Goal: Download file/media

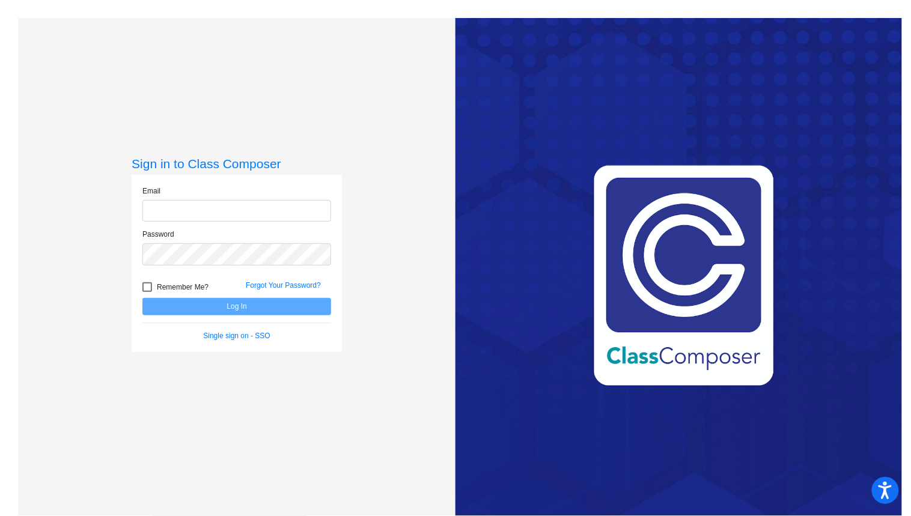
type input "[EMAIL_ADDRESS][DOMAIN_NAME]"
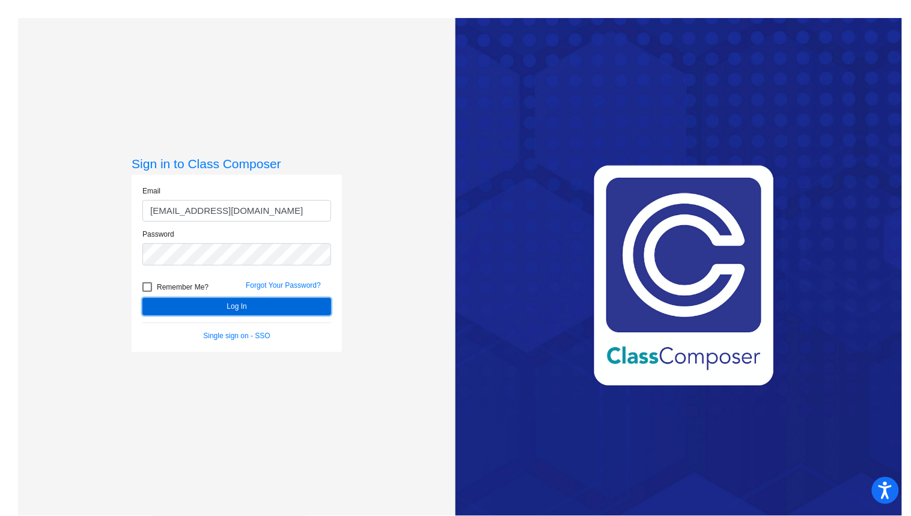
click at [173, 308] on button "Log In" at bounding box center [236, 306] width 189 height 17
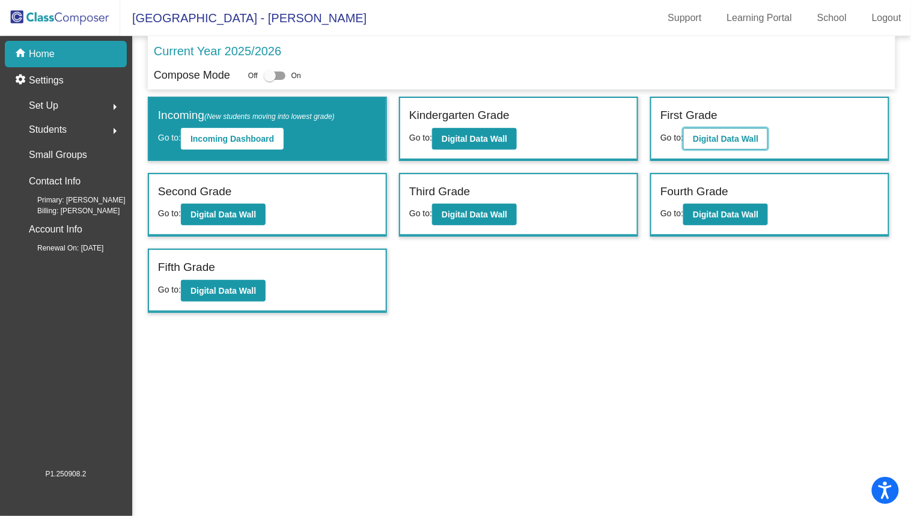
click at [731, 138] on b "Digital Data Wall" at bounding box center [725, 139] width 65 height 10
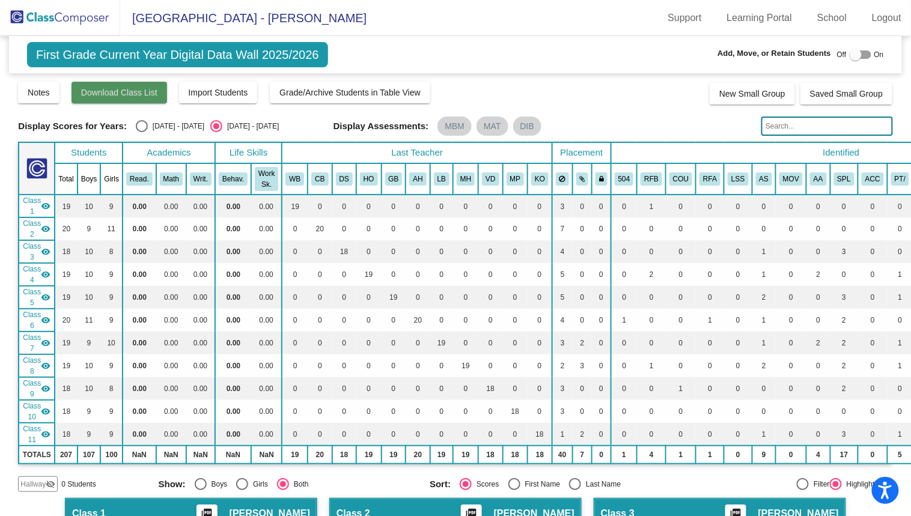
click at [115, 95] on span "Download Class List" at bounding box center [119, 93] width 76 height 10
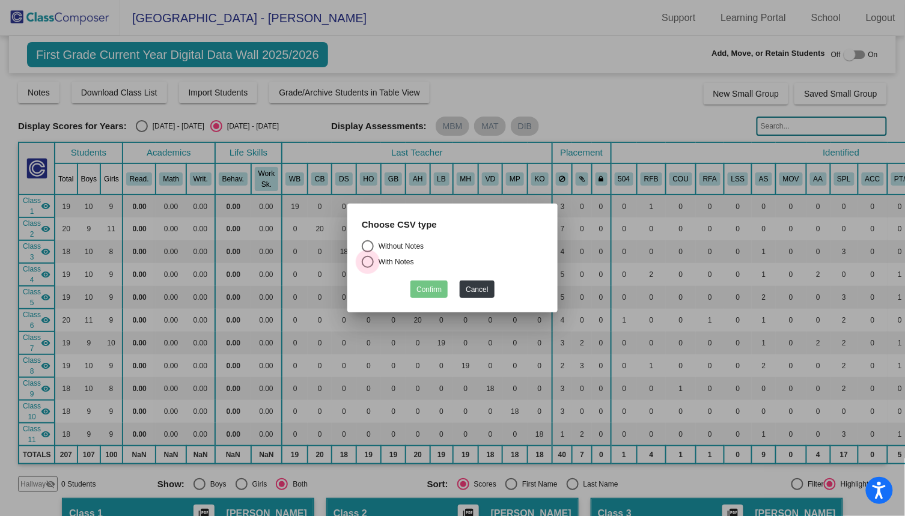
click at [370, 263] on div "Select an option" at bounding box center [368, 262] width 12 height 12
click at [368, 268] on input "With Notes" at bounding box center [367, 268] width 1 height 1
radio input "true"
click at [435, 293] on button "Confirm" at bounding box center [428, 289] width 37 height 17
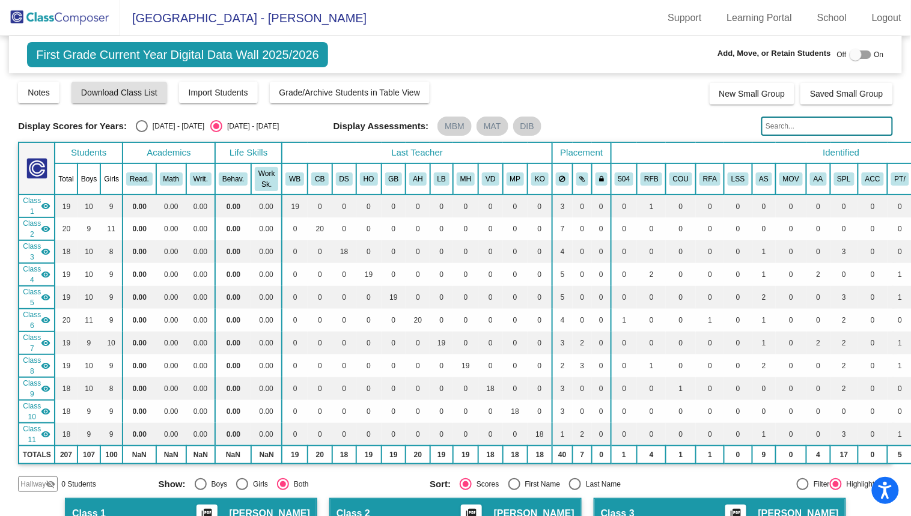
click at [291, 59] on span "First Grade Current Year Digital Data Wall 2025/2026" at bounding box center [177, 54] width 301 height 25
click at [141, 127] on div "Select an option" at bounding box center [142, 126] width 12 height 12
click at [141, 132] on input "[DATE] - [DATE]" at bounding box center [141, 132] width 1 height 1
radio input "true"
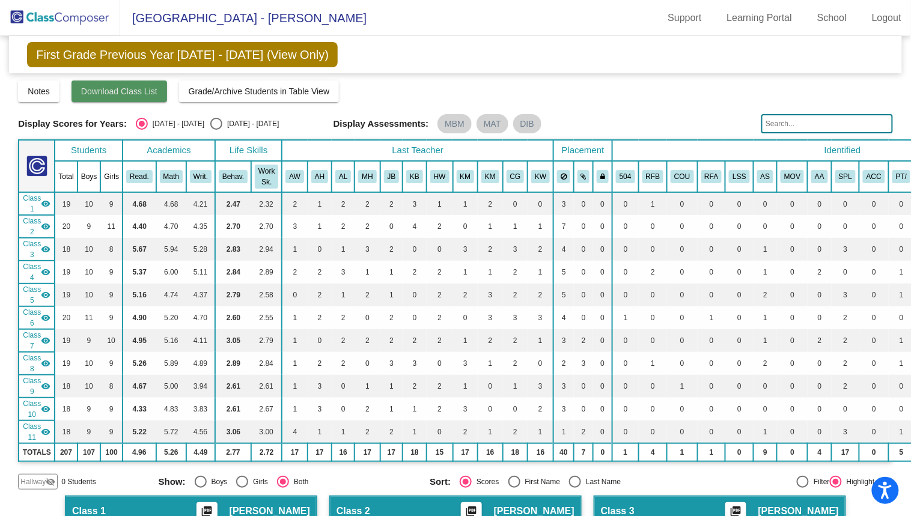
click at [153, 94] on span "Download Class List" at bounding box center [119, 92] width 76 height 10
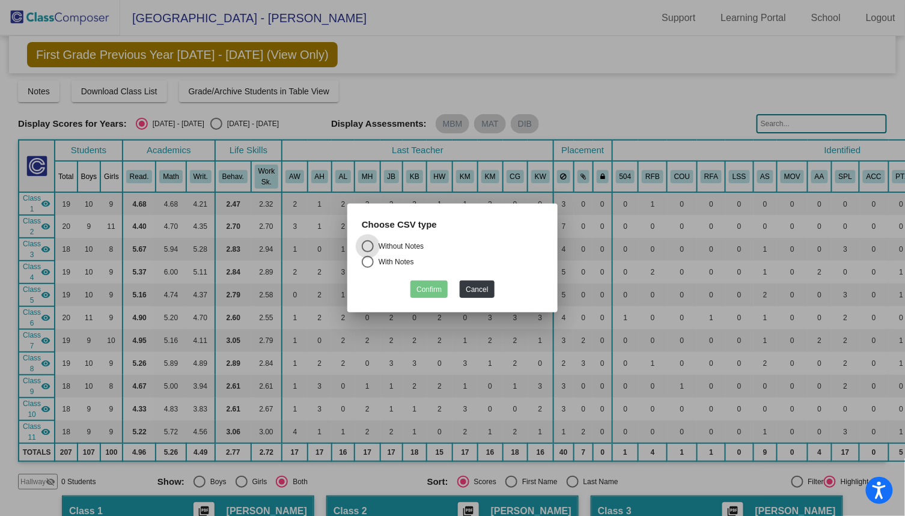
click at [369, 262] on div "Select an option" at bounding box center [368, 262] width 12 height 12
click at [368, 268] on input "With Notes" at bounding box center [367, 268] width 1 height 1
radio input "true"
click at [441, 289] on button "Confirm" at bounding box center [428, 289] width 37 height 17
